Goal: Register for event/course

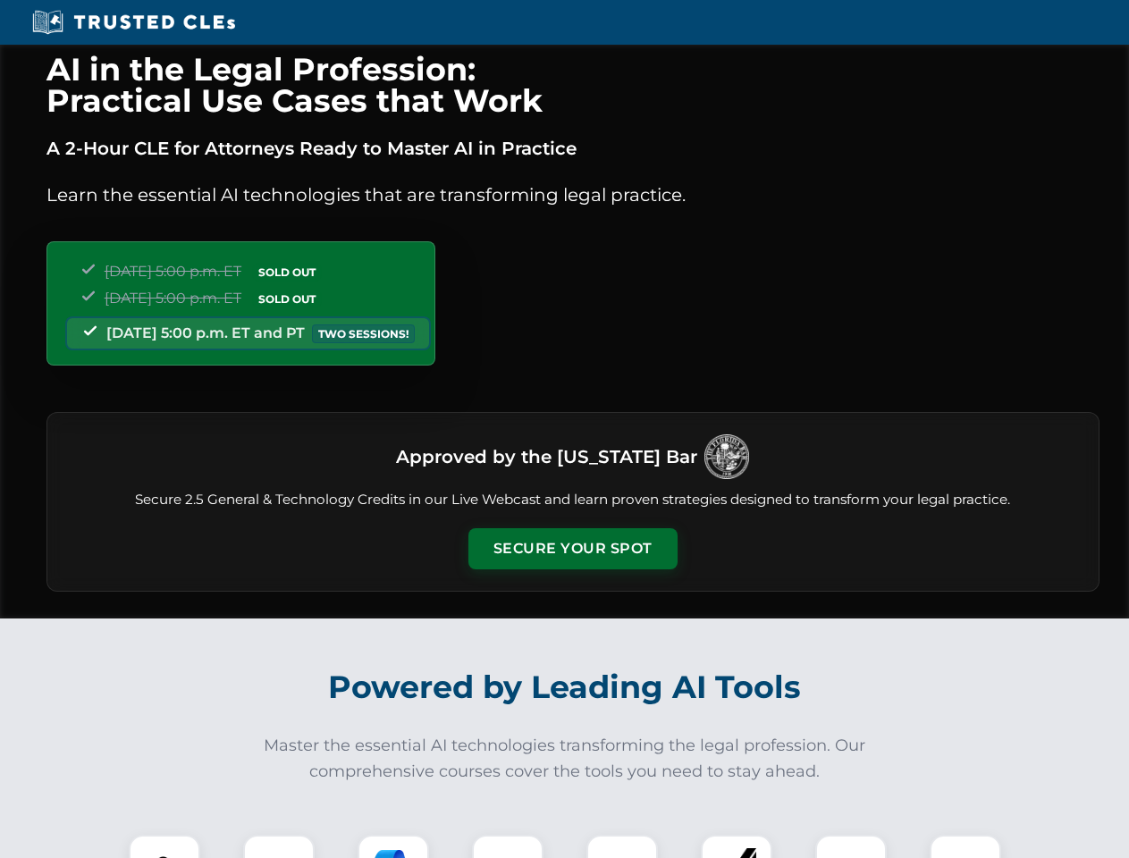
click at [572, 549] on button "Secure Your Spot" at bounding box center [572, 548] width 209 height 41
click at [164, 846] on img at bounding box center [164, 870] width 52 height 52
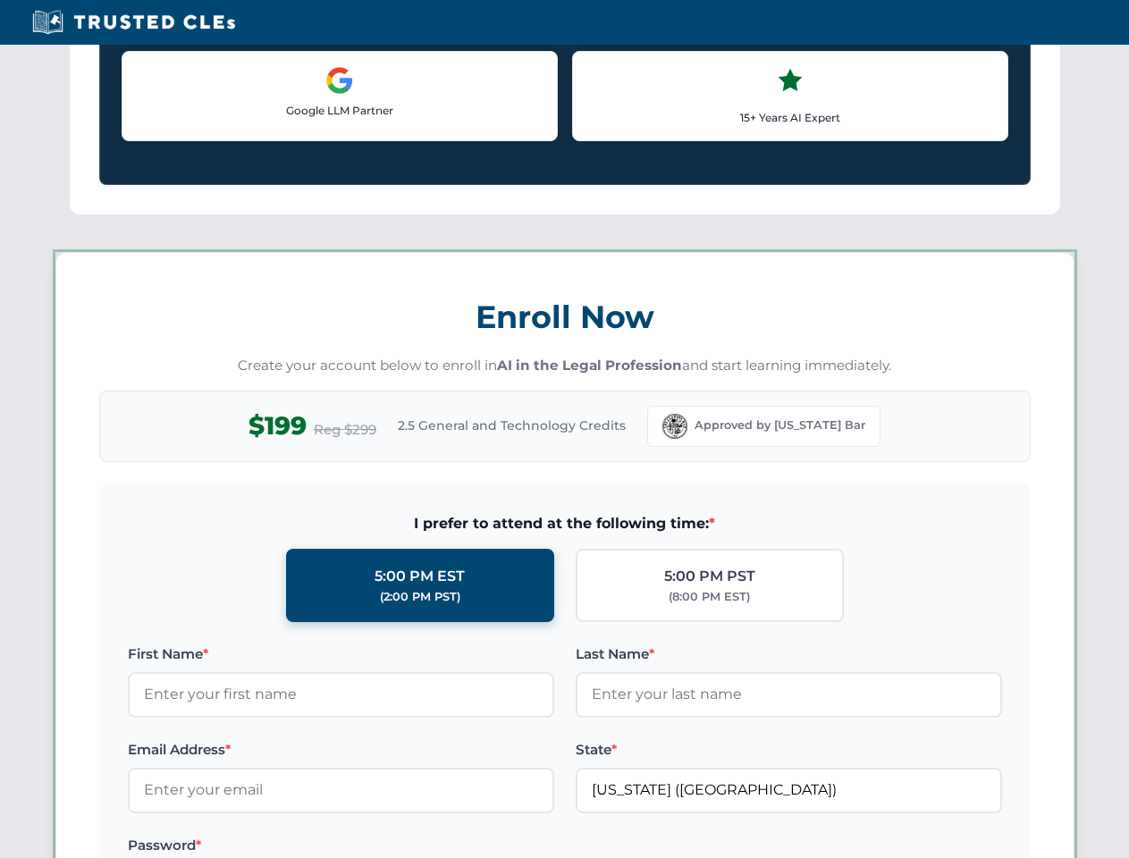
click at [393, 846] on label "Password *" at bounding box center [341, 845] width 426 height 21
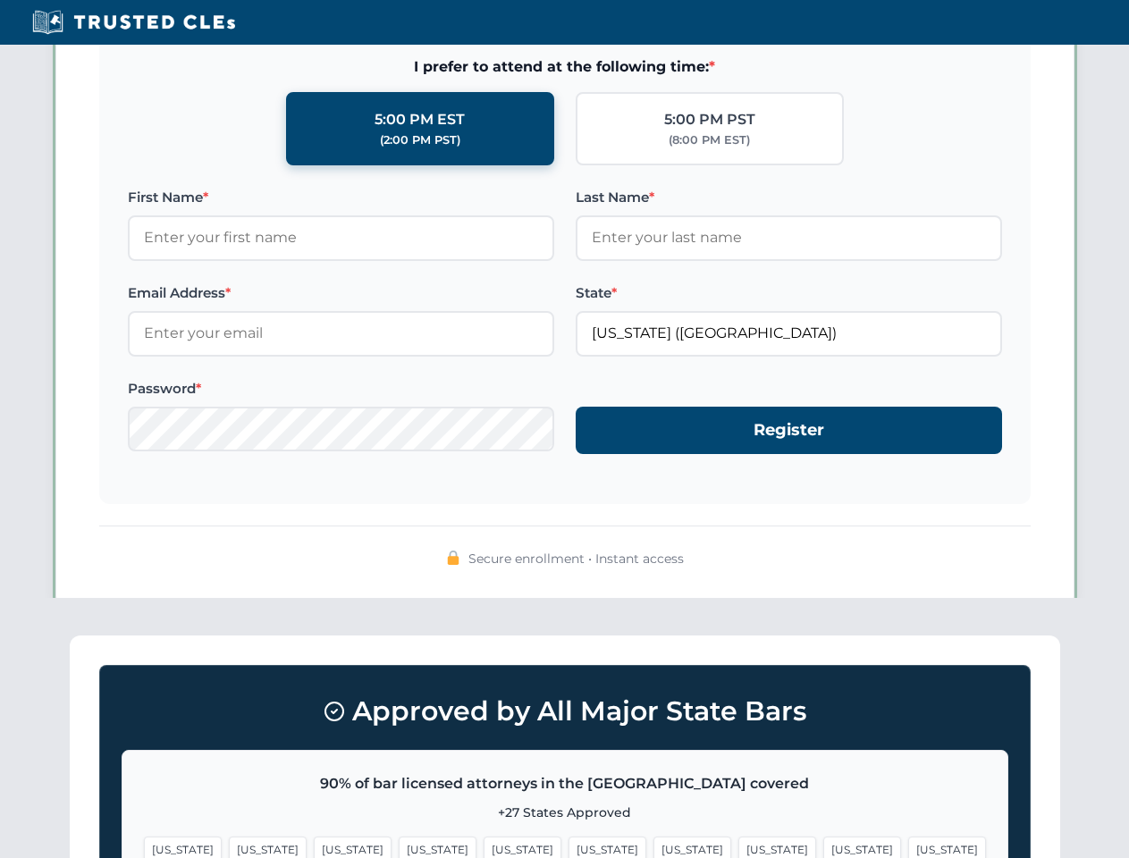
click at [823, 846] on span "[US_STATE]" at bounding box center [862, 849] width 78 height 26
